Goal: Information Seeking & Learning: Find specific fact

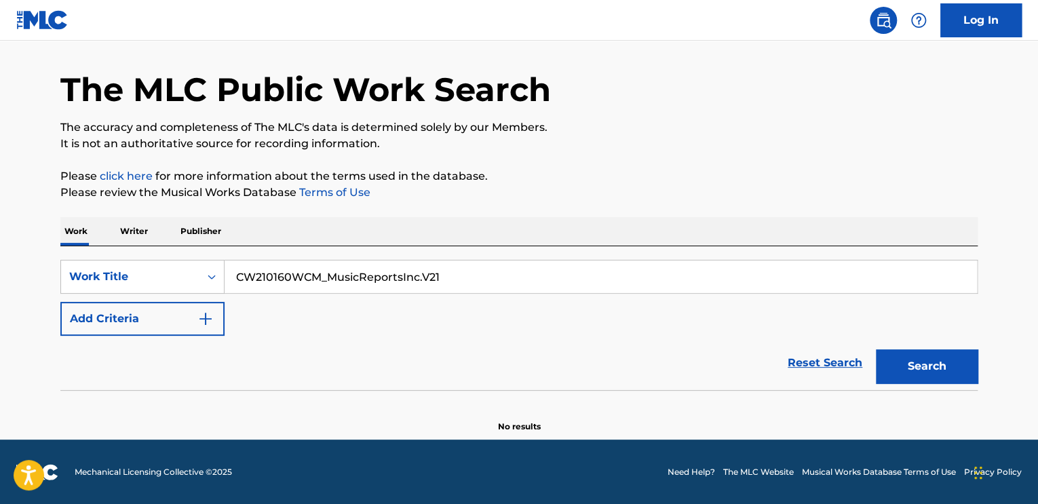
click at [359, 265] on input "CW210160WCM_MusicReportsInc.V21" at bounding box center [601, 276] width 752 height 33
click at [360, 265] on input "CW210160WCM_MusicReportsInc.V21" at bounding box center [601, 276] width 752 height 33
type input "DON'T CALL"
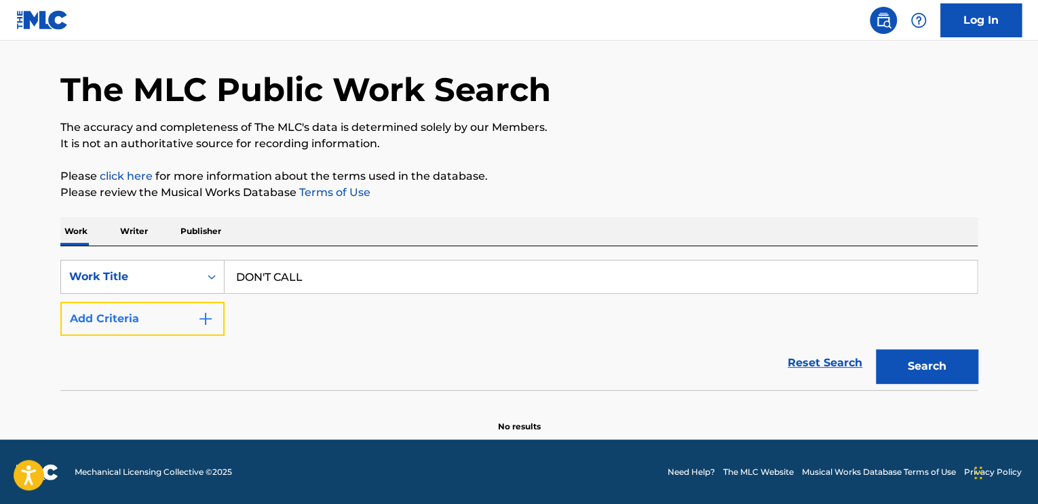
drag, startPoint x: 123, startPoint y: 328, endPoint x: 303, endPoint y: 300, distance: 181.9
click at [123, 328] on button "Add Criteria" at bounding box center [142, 319] width 164 height 34
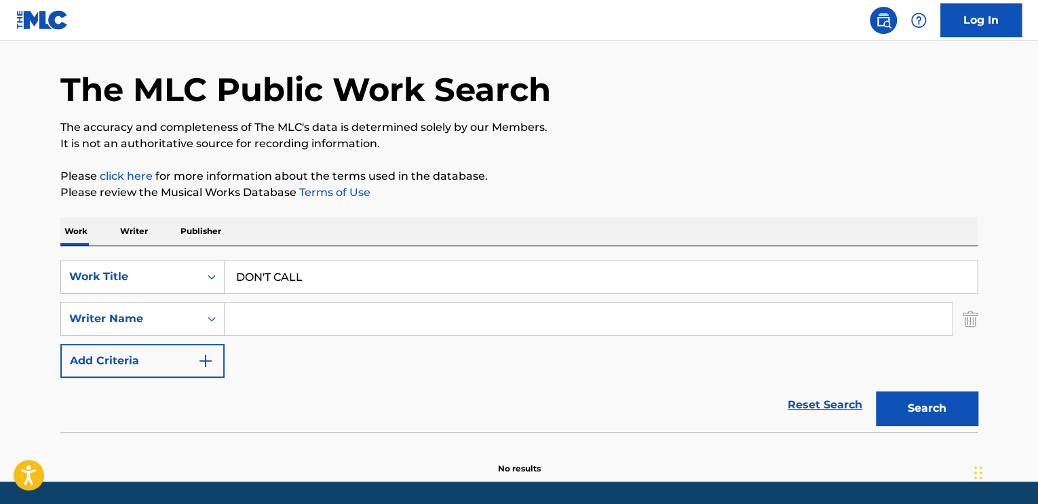
click at [309, 309] on input "Search Form" at bounding box center [588, 319] width 727 height 33
type input "ABISI"
click at [876, 391] on button "Search" at bounding box center [927, 408] width 102 height 34
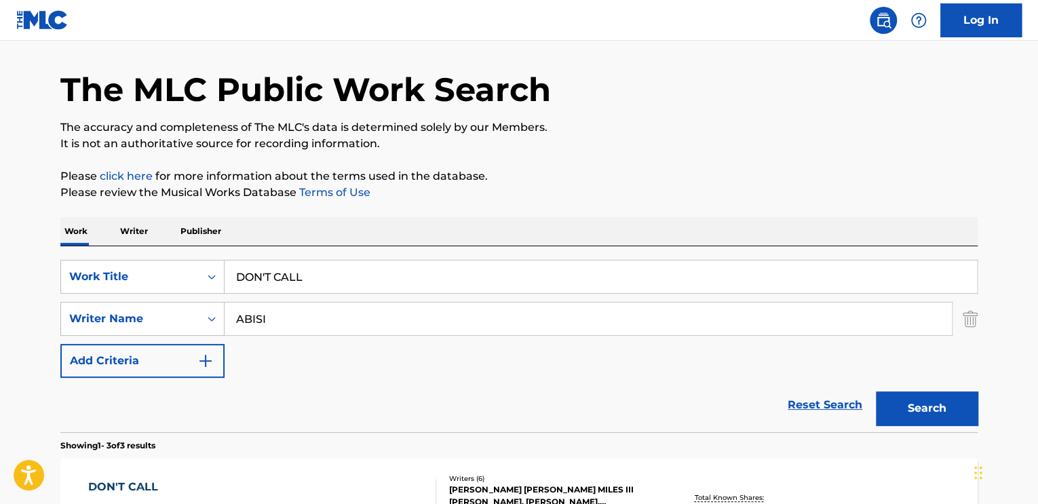
scroll to position [246, 0]
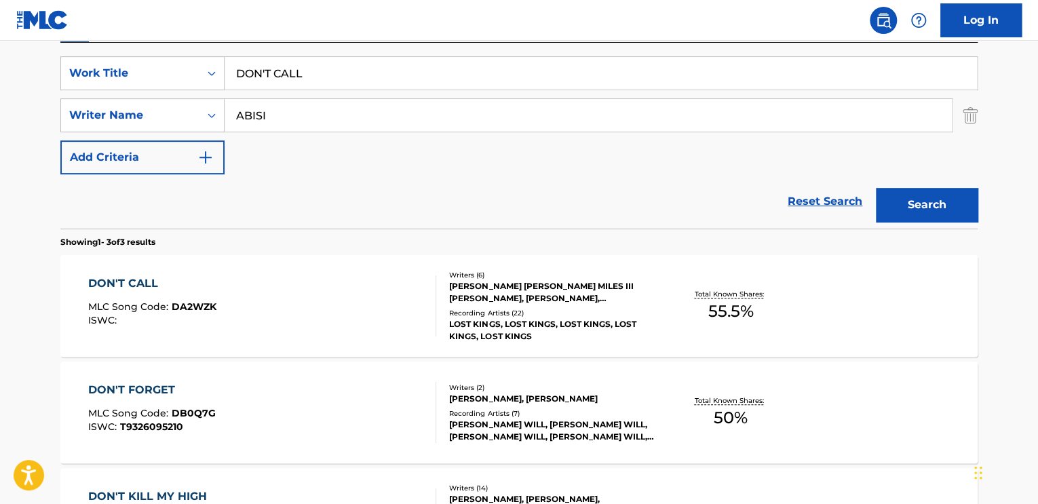
click at [488, 276] on div "Writers ( 6 )" at bounding box center [551, 275] width 205 height 10
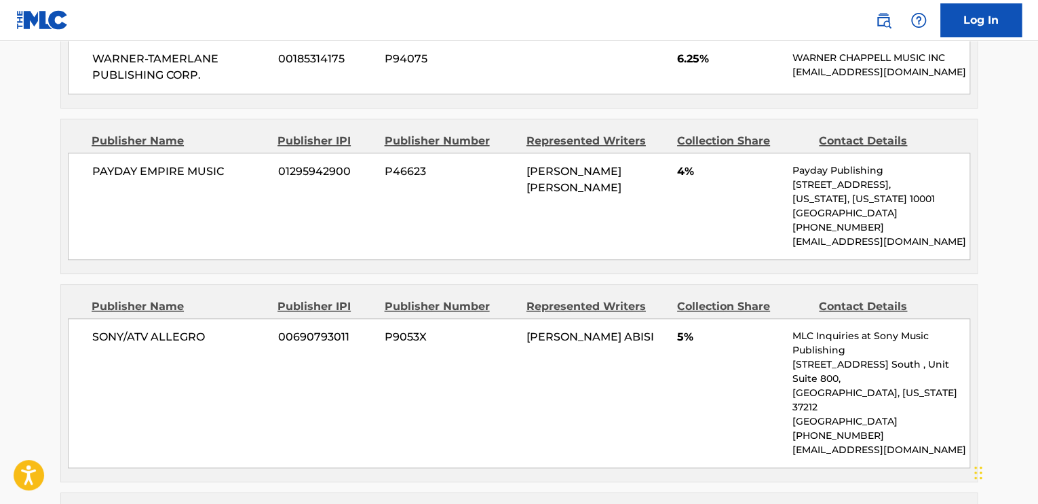
scroll to position [746, 0]
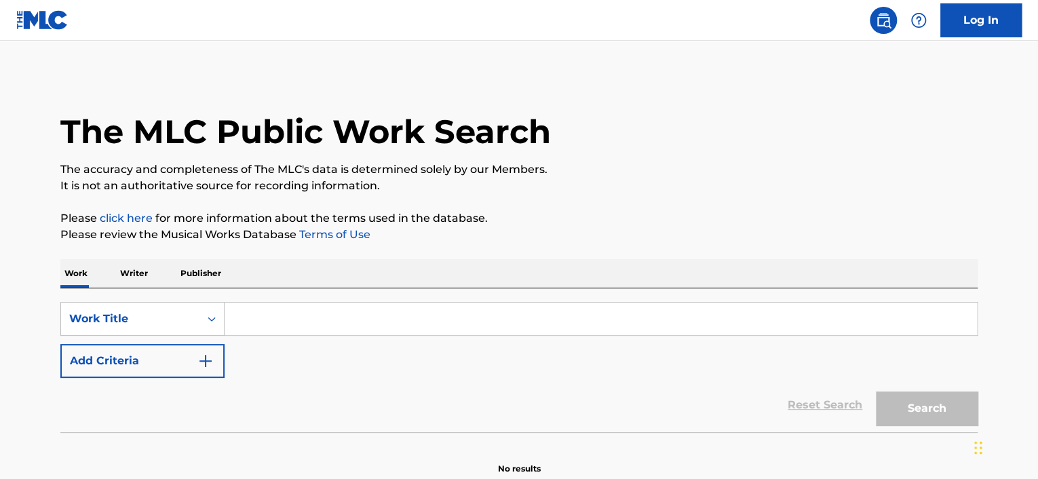
click at [248, 309] on input "Search Form" at bounding box center [601, 319] width 752 height 33
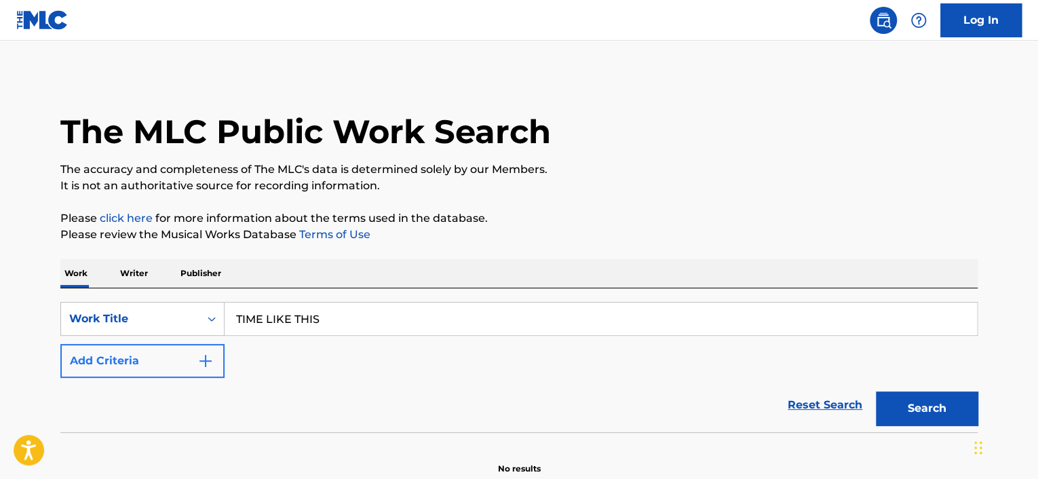
type input "TIME LIKE THIS"
click at [162, 360] on button "Add Criteria" at bounding box center [142, 361] width 164 height 34
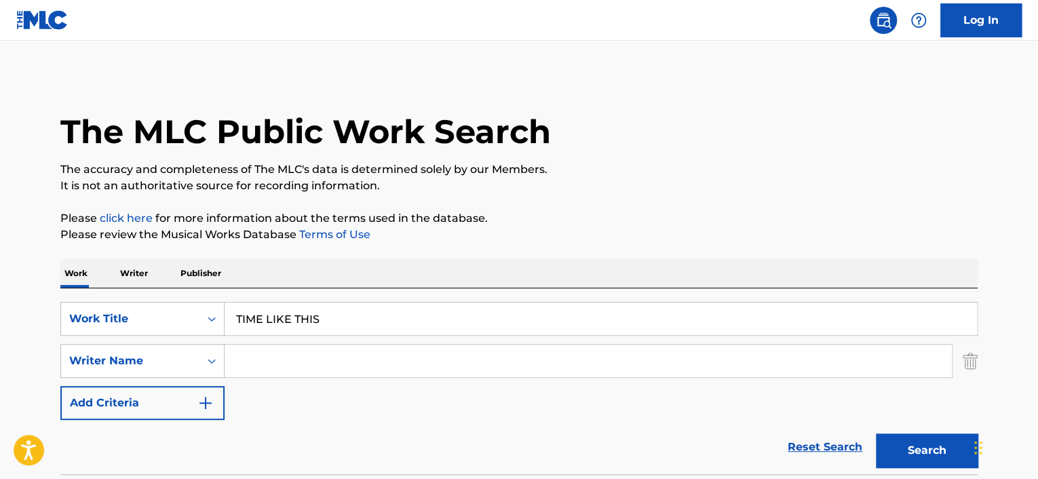
click at [279, 360] on input "Search Form" at bounding box center [588, 361] width 727 height 33
type input "GREEN"
click at [876, 433] on button "Search" at bounding box center [927, 450] width 102 height 34
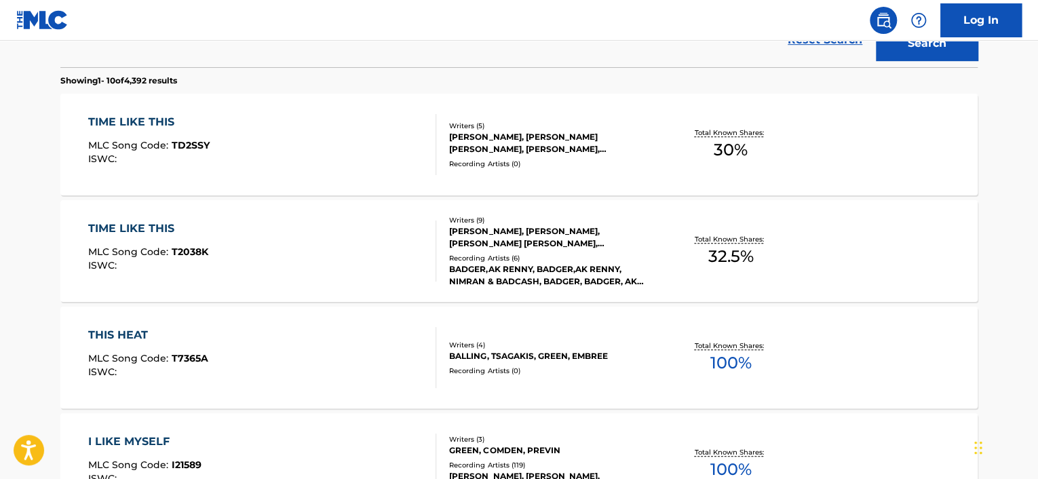
scroll to position [339, 0]
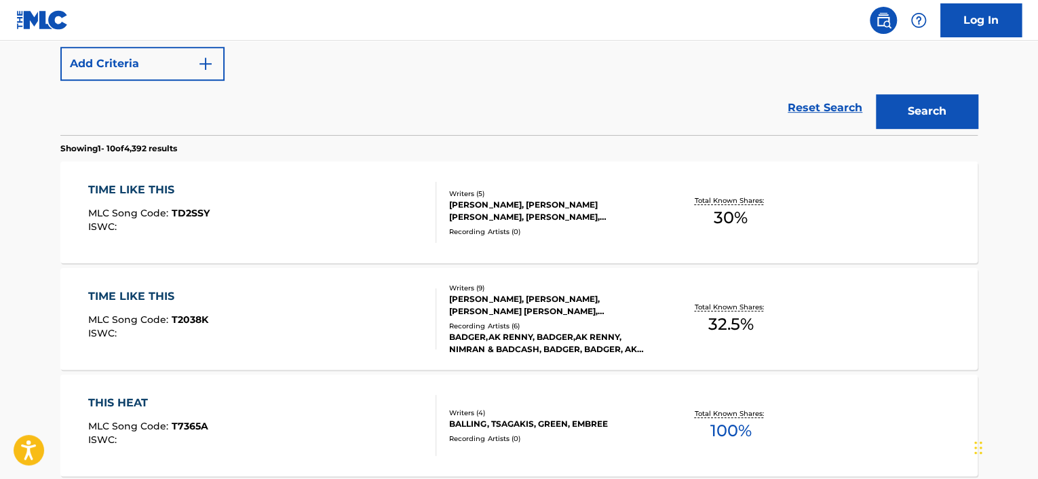
click at [596, 219] on div "JERMAINE REID, AUSTIN YOLANDO GREEN, STEVE HENRY, MARK MYRIE, MARVIN PENNANT" at bounding box center [551, 211] width 205 height 24
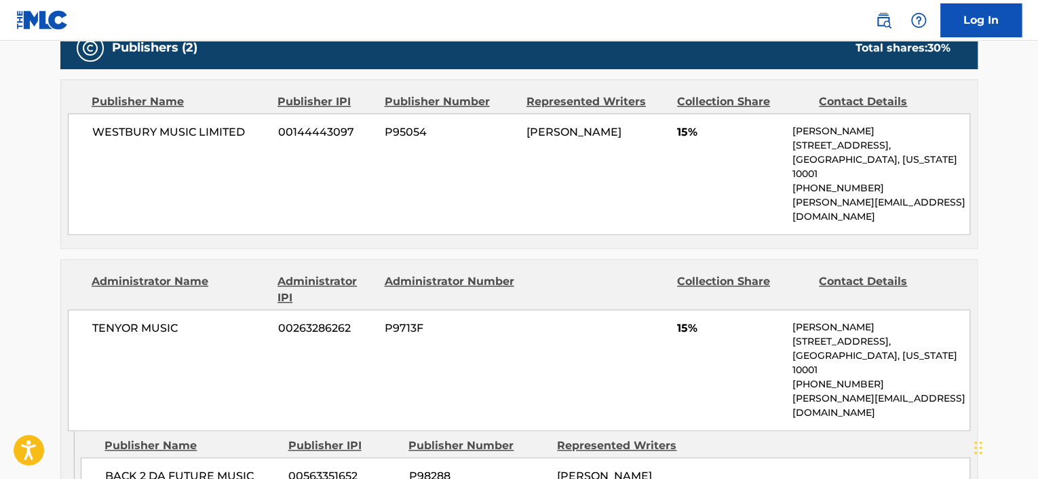
scroll to position [678, 0]
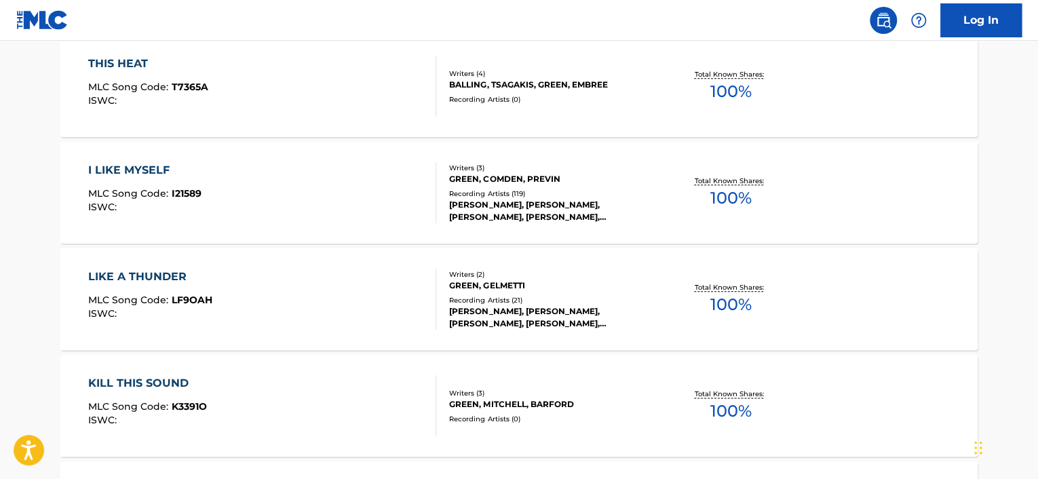
scroll to position [416, 0]
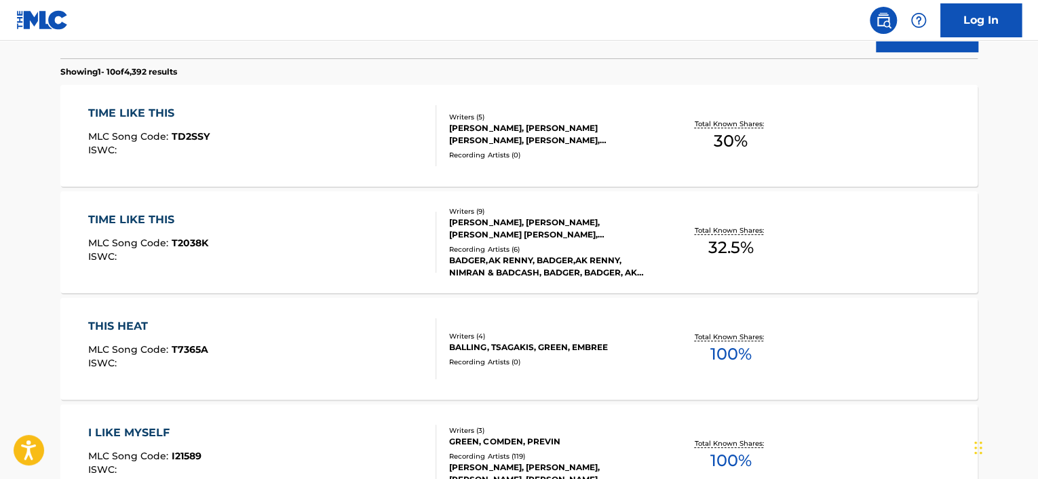
click at [560, 130] on div "JERMAINE REID, AUSTIN YOLANDO GREEN, STEVE HENRY, MARK MYRIE, MARVIN PENNANT" at bounding box center [551, 134] width 205 height 24
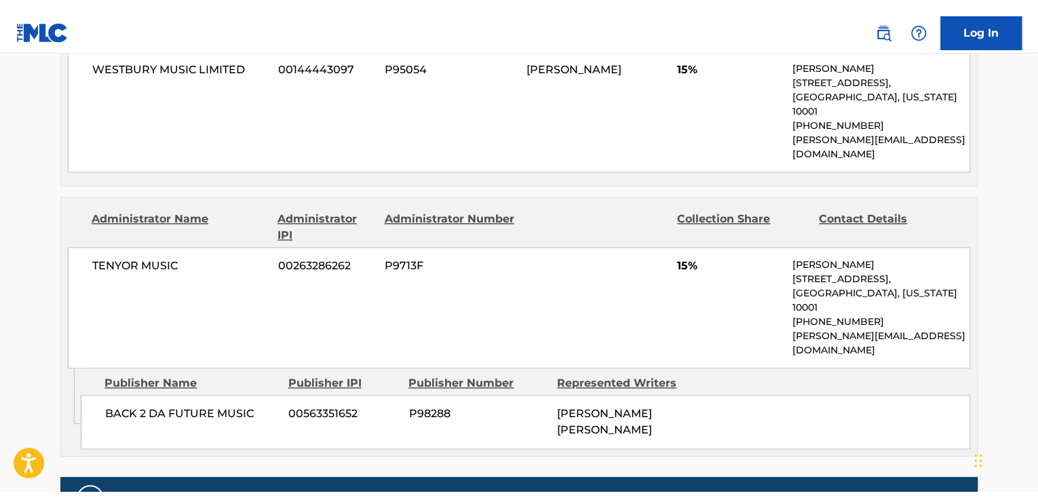
scroll to position [678, 0]
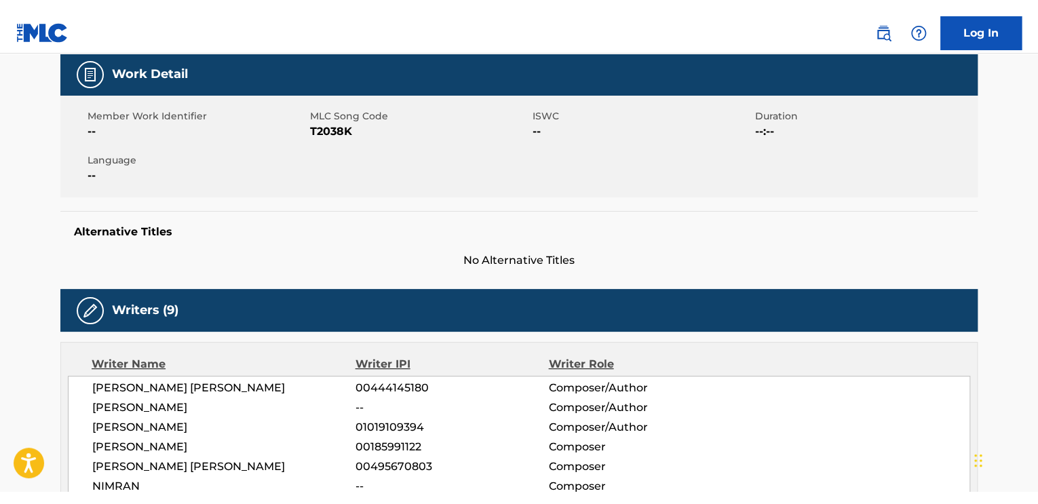
scroll to position [339, 0]
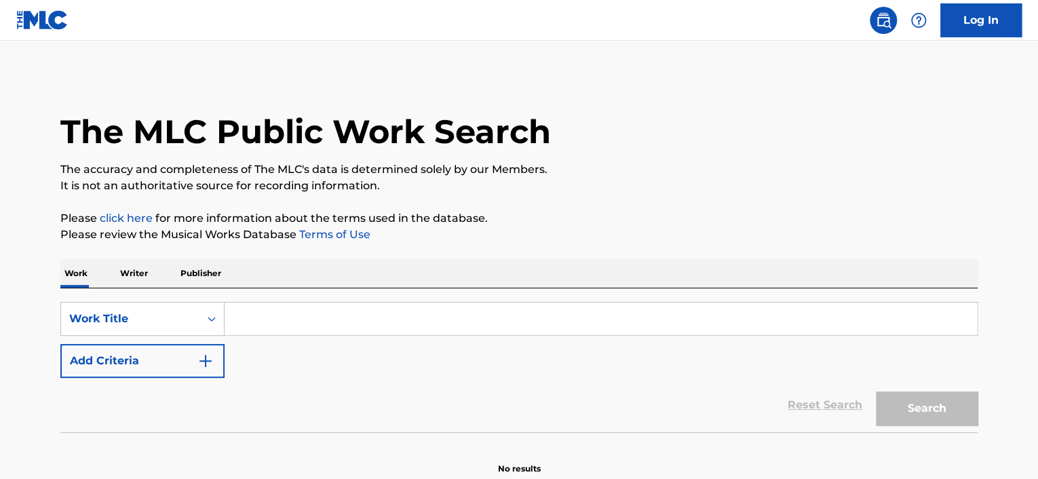
click at [331, 311] on input "Search Form" at bounding box center [601, 319] width 752 height 33
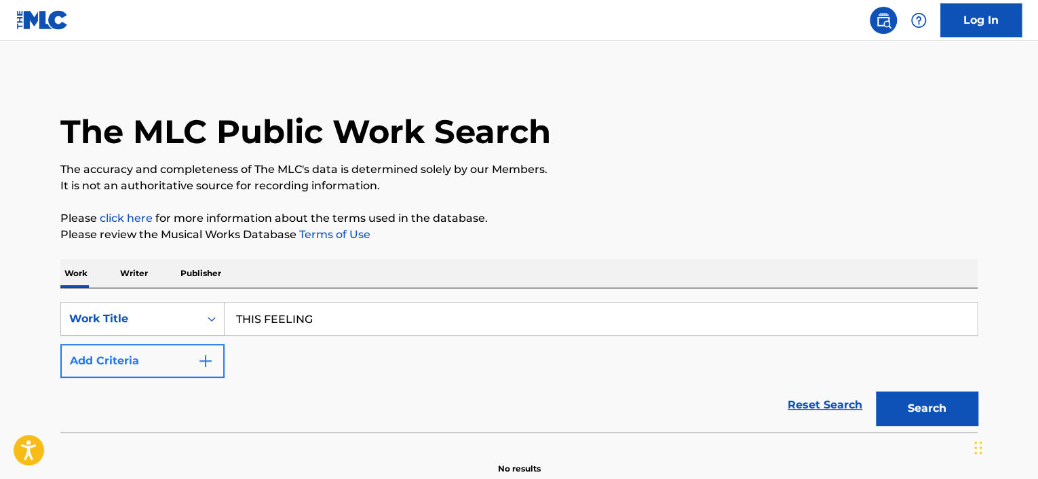
type input "THIS FEELING"
click at [170, 363] on button "Add Criteria" at bounding box center [142, 361] width 164 height 34
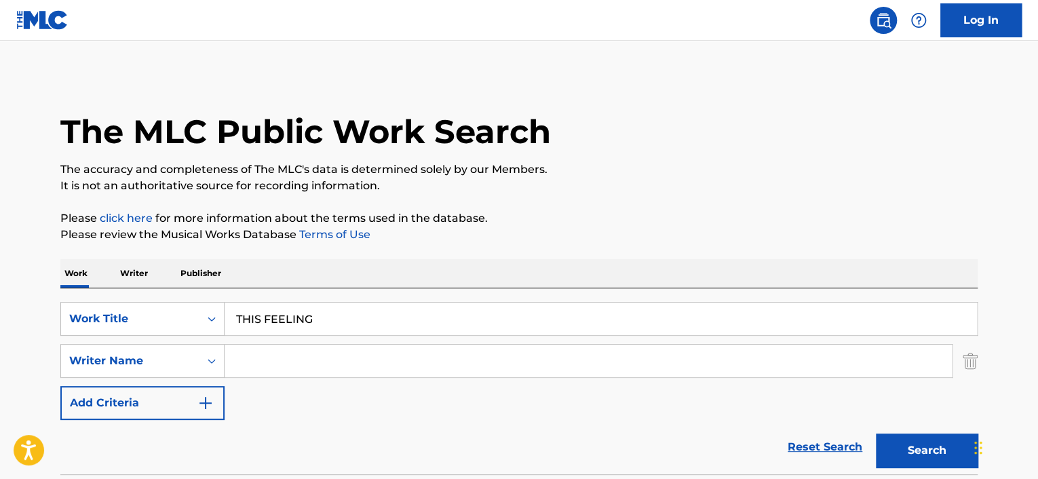
click at [302, 366] on input "Search Form" at bounding box center [588, 361] width 727 height 33
type input "BURKE"
click at [876, 433] on button "Search" at bounding box center [927, 450] width 102 height 34
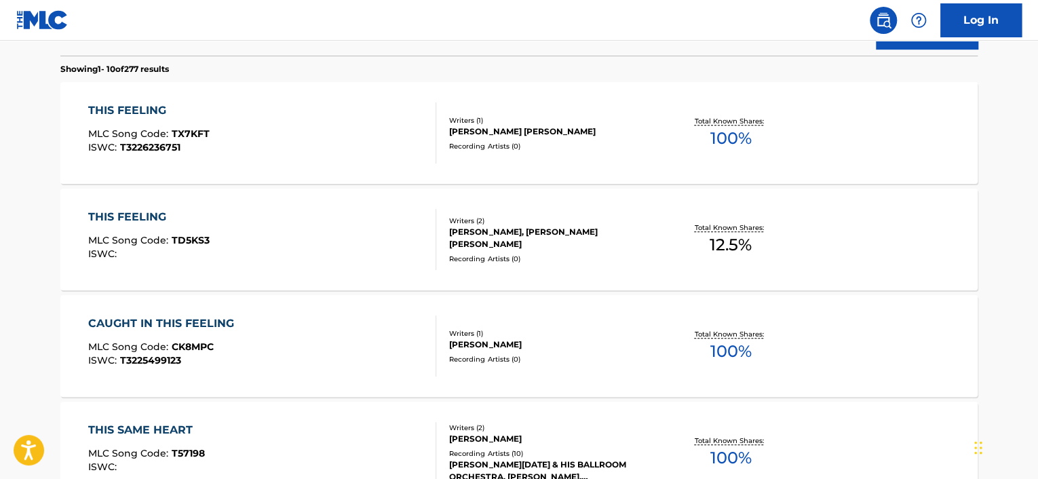
scroll to position [339, 0]
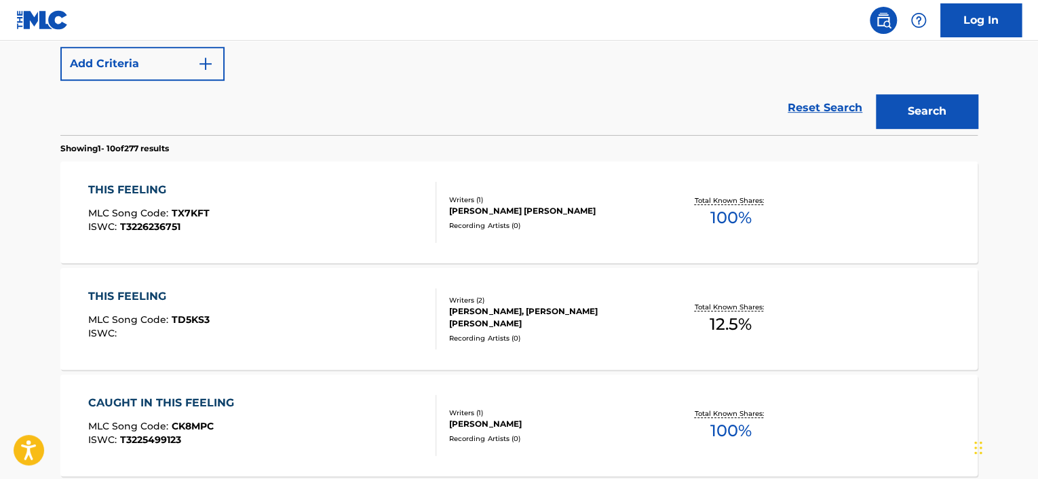
click at [506, 334] on div "Recording Artists ( 0 )" at bounding box center [551, 338] width 205 height 10
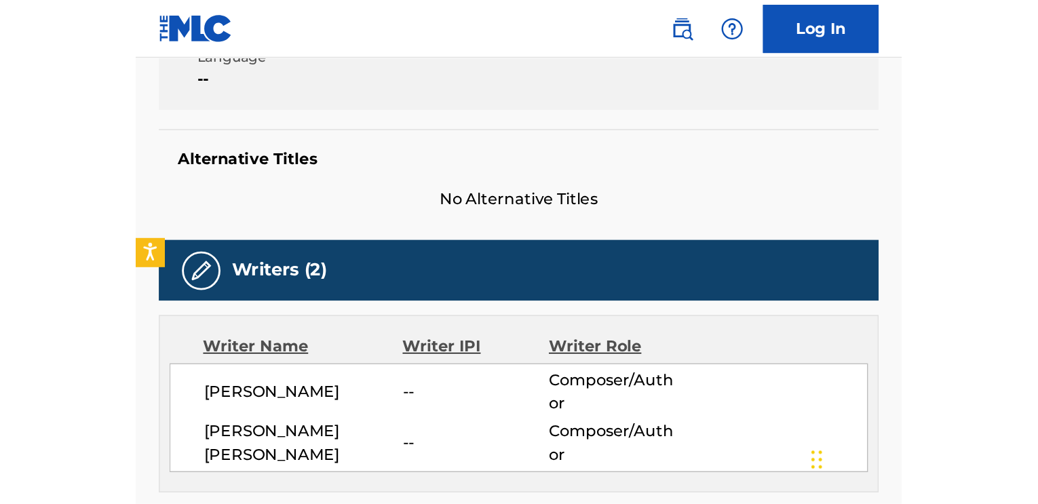
scroll to position [203, 0]
